Goal: Information Seeking & Learning: Learn about a topic

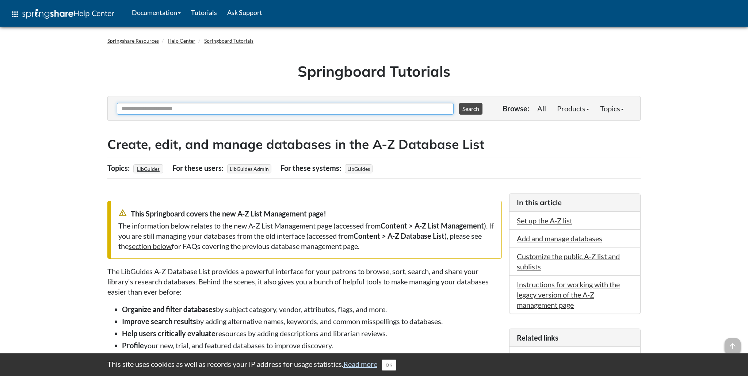
click at [174, 109] on input "Ask Another Question" at bounding box center [285, 109] width 337 height 12
type input "*****"
click at [459, 103] on button "Search" at bounding box center [470, 109] width 23 height 12
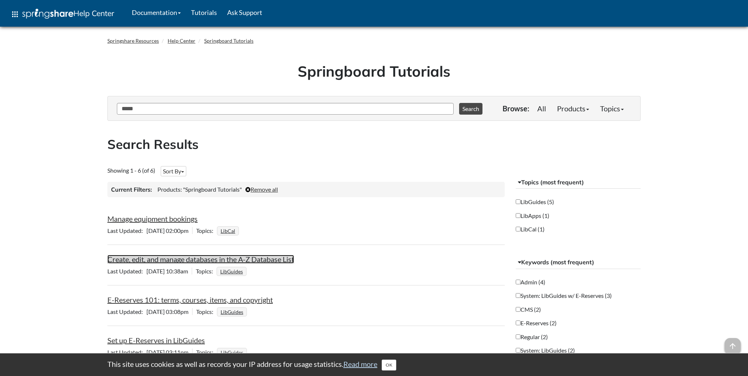
click at [205, 261] on link "Create, edit, and manage databases in the A-Z Database List" at bounding box center [200, 259] width 187 height 9
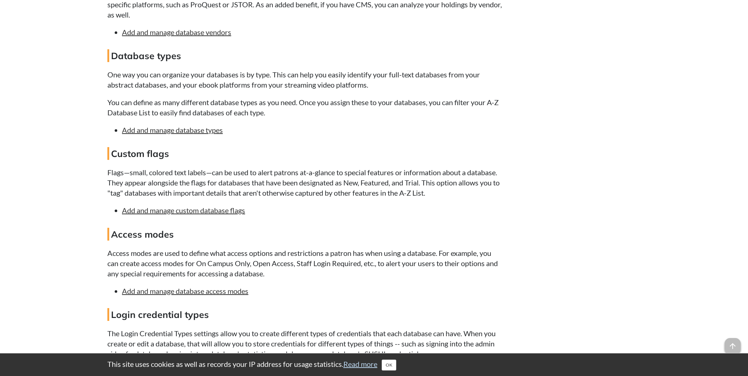
scroll to position [159, 0]
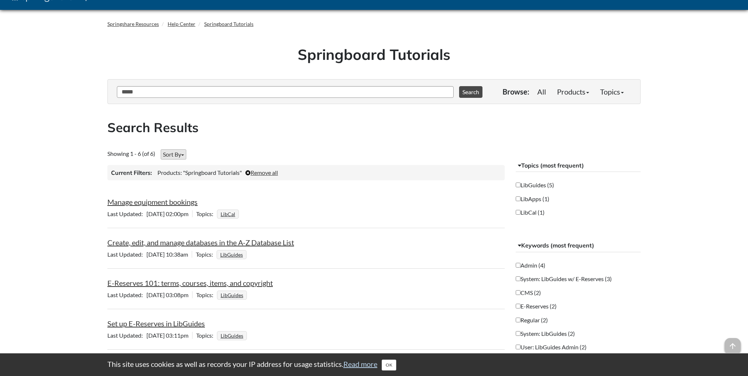
scroll to position [7, 0]
